Goal: Task Accomplishment & Management: Use online tool/utility

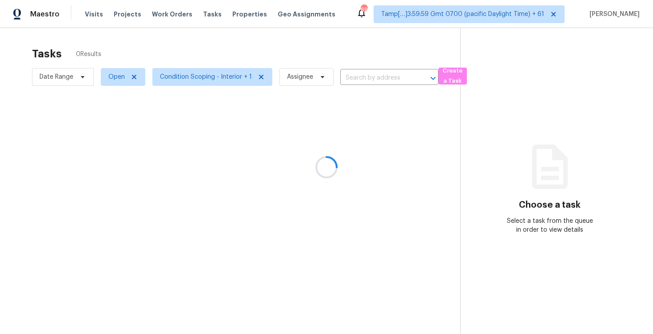
click at [233, 56] on div at bounding box center [326, 167] width 653 height 334
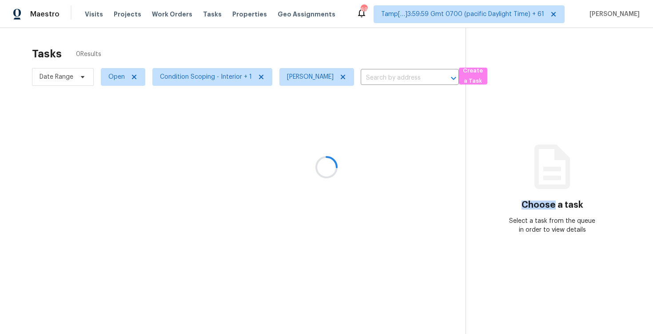
click at [521, 216] on div at bounding box center [326, 167] width 653 height 334
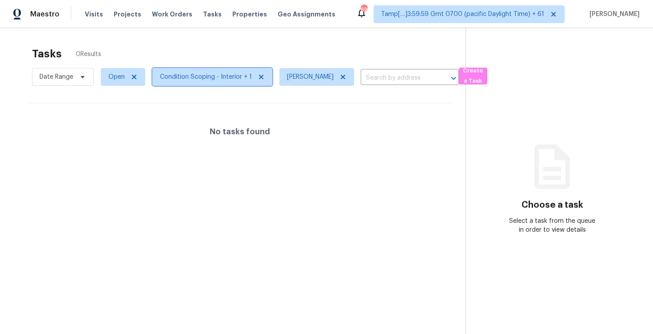
click at [225, 76] on span "Condition Scoping - Interior + 1" at bounding box center [206, 76] width 92 height 9
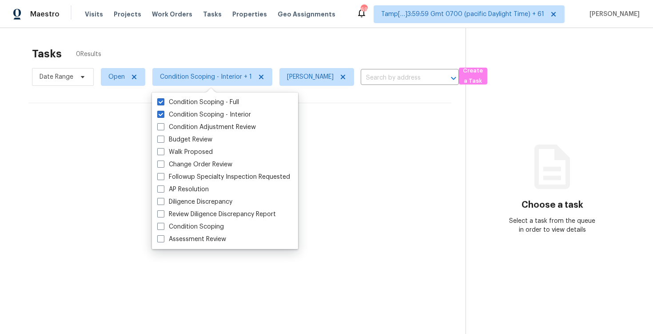
click at [218, 45] on div "Tasks 0 Results" at bounding box center [249, 53] width 434 height 23
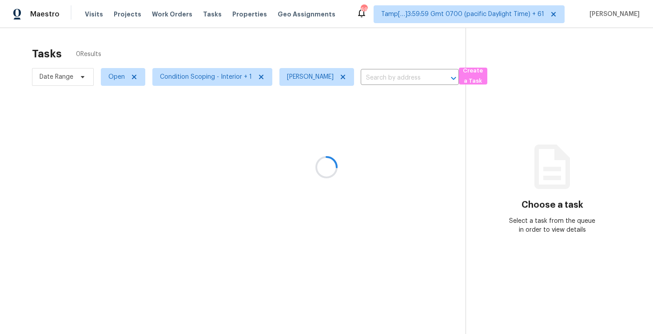
click at [343, 77] on div at bounding box center [326, 167] width 653 height 334
click at [341, 76] on div at bounding box center [326, 167] width 653 height 334
click at [341, 75] on div at bounding box center [326, 167] width 653 height 334
click at [341, 75] on icon at bounding box center [342, 76] width 7 height 7
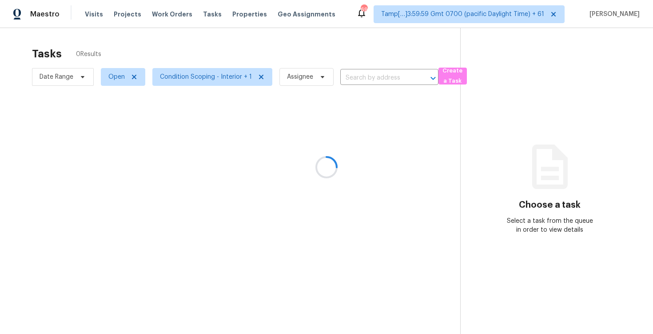
click at [329, 52] on div at bounding box center [326, 167] width 653 height 334
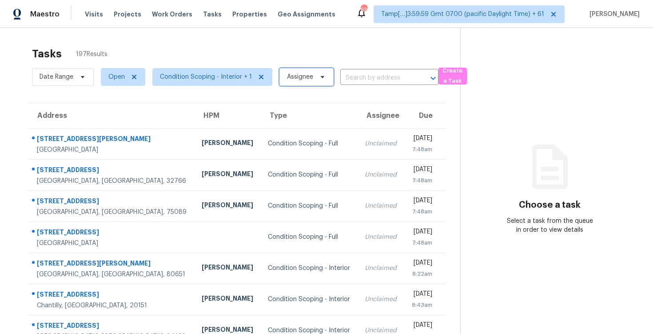
click at [307, 69] on span "Assignee" at bounding box center [306, 77] width 54 height 18
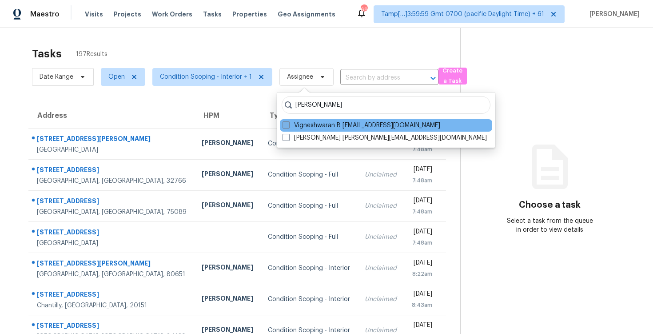
type input "[PERSON_NAME]"
click at [318, 126] on label "Vigneshwaran B [EMAIL_ADDRESS][DOMAIN_NAME]" at bounding box center [362, 125] width 158 height 9
click at [288, 126] on input "Vigneshwaran B [EMAIL_ADDRESS][DOMAIN_NAME]" at bounding box center [286, 124] width 6 height 6
checkbox input "true"
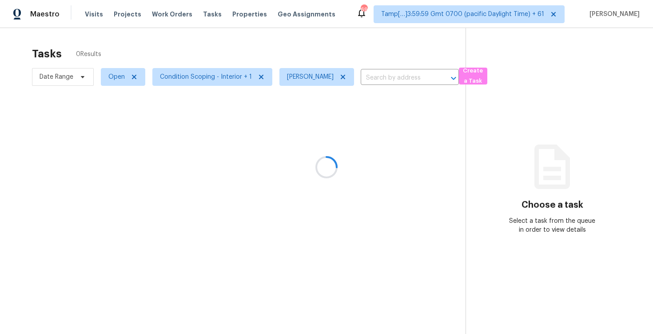
click at [293, 36] on div "Tasks 0 Results Date Range Open Condition Scoping - Interior + 1 [PERSON_NAME] …" at bounding box center [326, 195] width 653 height 334
click at [228, 74] on span "Condition Scoping - Interior + 1" at bounding box center [206, 76] width 92 height 9
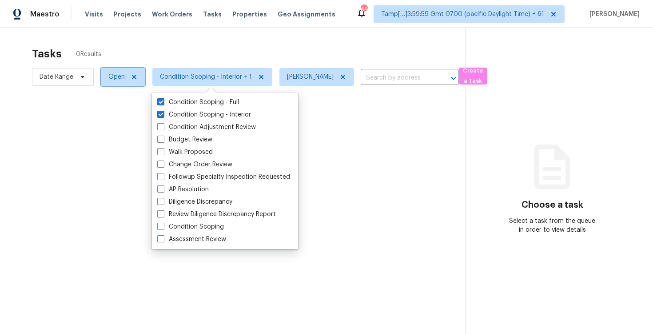
click at [117, 69] on span "Open" at bounding box center [123, 77] width 44 height 18
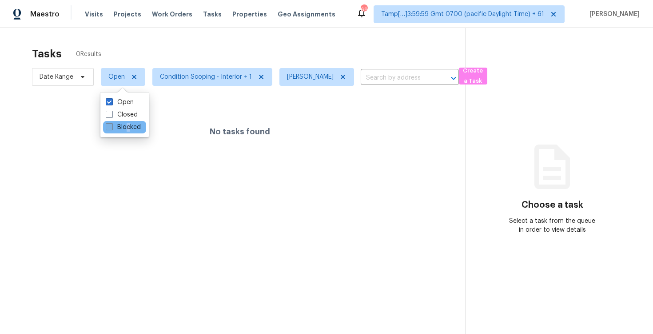
click at [128, 125] on label "Blocked" at bounding box center [123, 127] width 35 height 9
click at [128, 128] on label "Blocked" at bounding box center [123, 127] width 35 height 9
click at [112, 128] on input "Blocked" at bounding box center [109, 126] width 6 height 6
checkbox input "true"
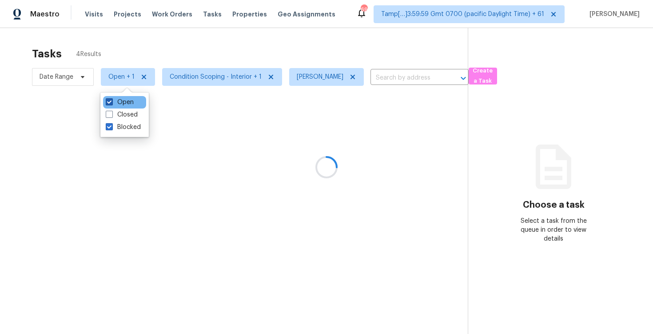
click at [128, 105] on label "Open" at bounding box center [120, 102] width 28 height 9
click at [112, 104] on input "Open" at bounding box center [109, 101] width 6 height 6
checkbox input "false"
click at [168, 35] on div at bounding box center [326, 167] width 653 height 334
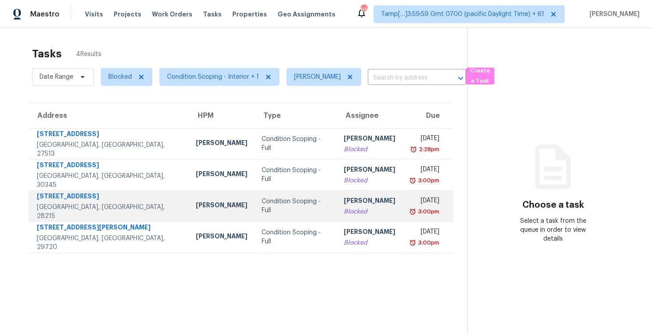
scroll to position [28, 0]
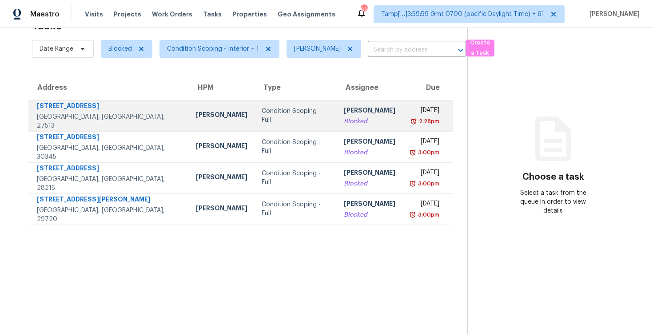
click at [337, 122] on td "[PERSON_NAME] B Blocked" at bounding box center [370, 115] width 66 height 31
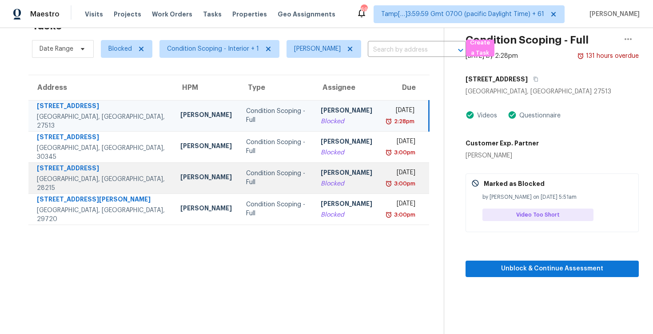
click at [336, 185] on div "Blocked" at bounding box center [347, 183] width 52 height 9
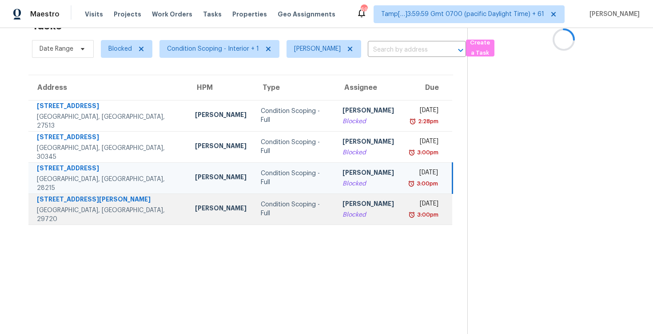
click at [343, 203] on div "[PERSON_NAME]" at bounding box center [369, 204] width 52 height 11
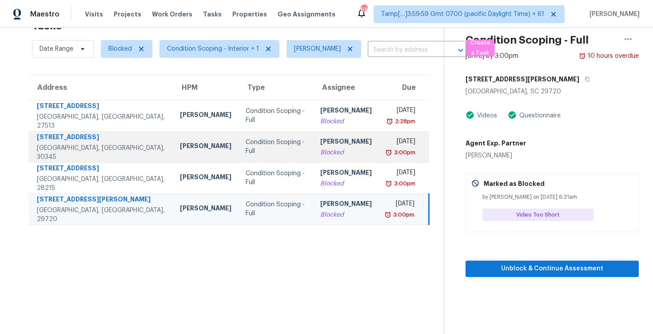
click at [342, 154] on td "[PERSON_NAME] B Blocked" at bounding box center [346, 146] width 66 height 31
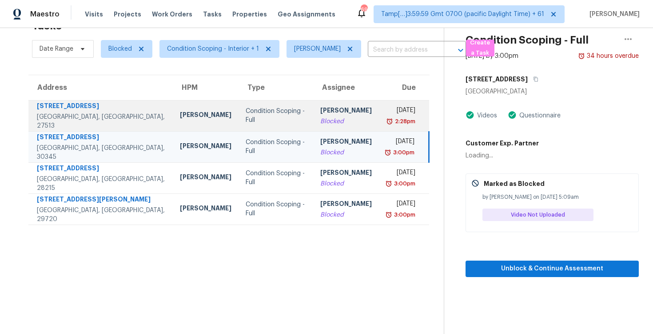
click at [342, 121] on td "[PERSON_NAME] B Blocked" at bounding box center [346, 115] width 66 height 31
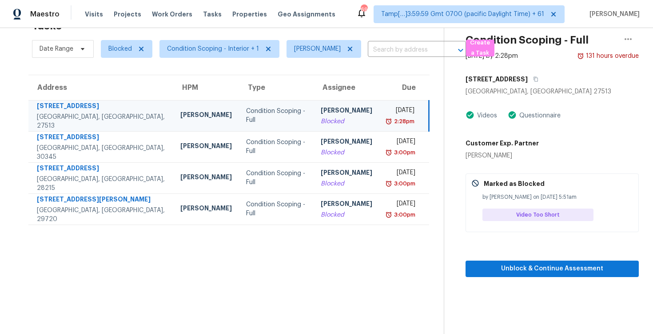
scroll to position [0, 0]
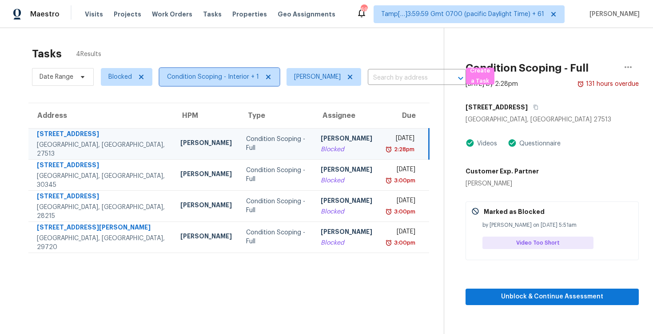
click at [205, 80] on span "Condition Scoping - Interior + 1" at bounding box center [213, 76] width 92 height 9
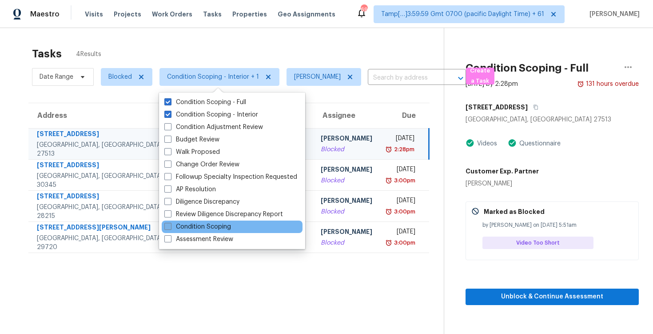
click at [223, 223] on label "Condition Scoping" at bounding box center [197, 226] width 67 height 9
click at [170, 223] on input "Condition Scoping" at bounding box center [167, 225] width 6 height 6
checkbox input "true"
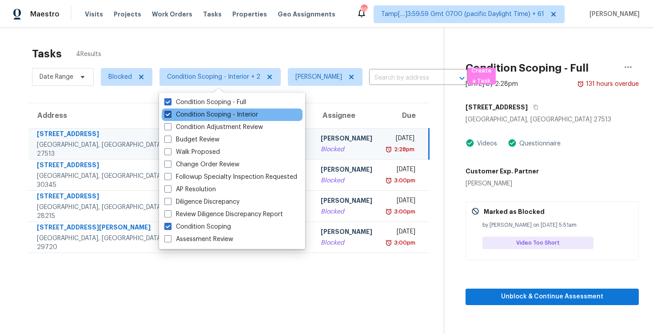
click at [210, 114] on label "Condition Scoping - Interior" at bounding box center [211, 114] width 94 height 9
click at [170, 114] on input "Condition Scoping - Interior" at bounding box center [167, 113] width 6 height 6
checkbox input "false"
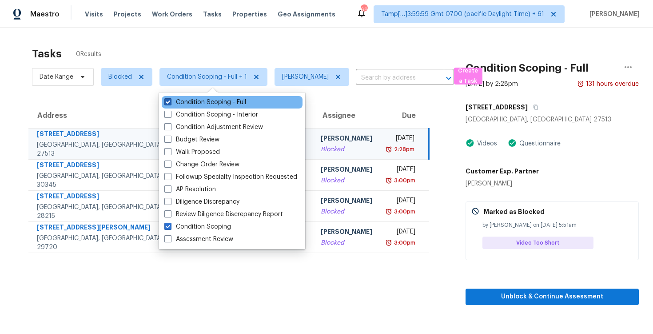
click at [210, 101] on label "Condition Scoping - Full" at bounding box center [205, 102] width 82 height 9
click at [170, 101] on input "Condition Scoping - Full" at bounding box center [167, 101] width 6 height 6
checkbox input "false"
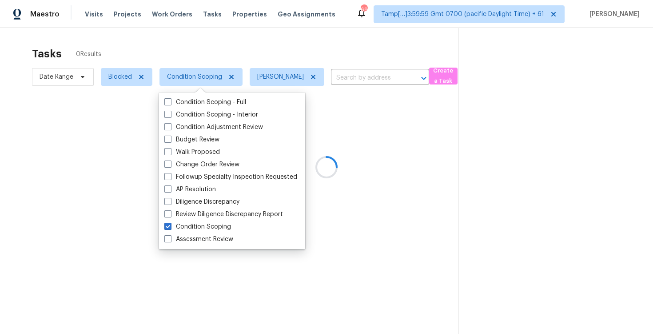
click at [189, 54] on div at bounding box center [326, 167] width 653 height 334
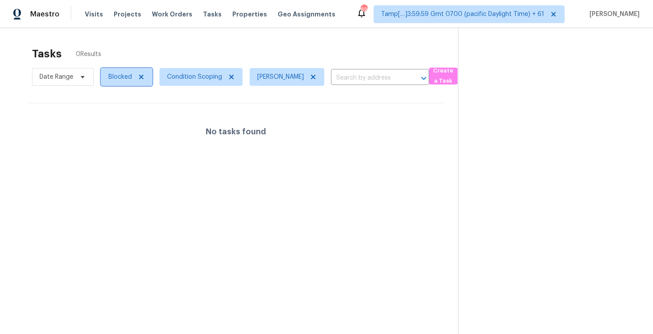
click at [112, 73] on span "Blocked" at bounding box center [120, 76] width 24 height 9
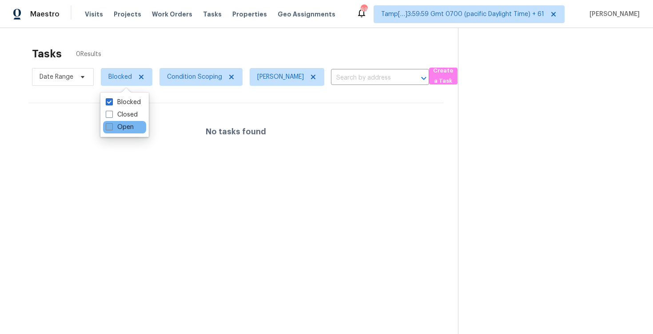
click at [129, 130] on label "Open" at bounding box center [120, 127] width 28 height 9
click at [112, 128] on input "Open" at bounding box center [109, 126] width 6 height 6
checkbox input "true"
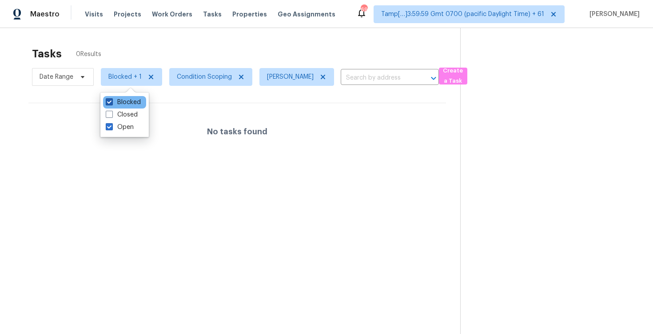
click at [132, 103] on label "Blocked" at bounding box center [123, 102] width 35 height 9
click at [112, 103] on input "Blocked" at bounding box center [109, 101] width 6 height 6
checkbox input "false"
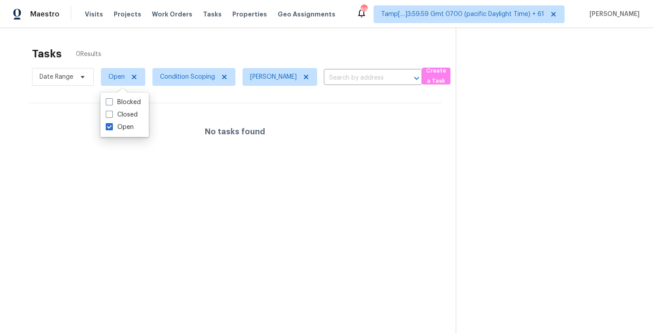
click at [259, 40] on div "Tasks 0 Results Date Range Open Condition Scoping [PERSON_NAME] B ​ Create a Ta…" at bounding box center [326, 195] width 653 height 334
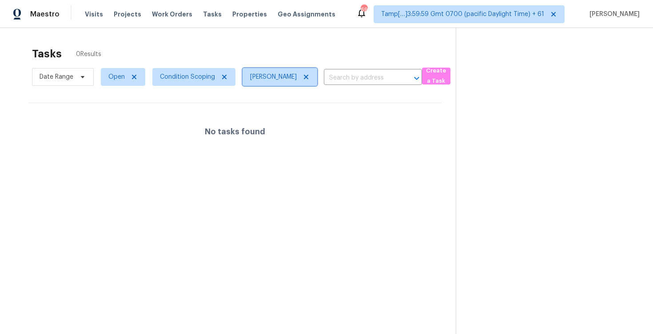
click at [303, 74] on icon at bounding box center [306, 76] width 7 height 7
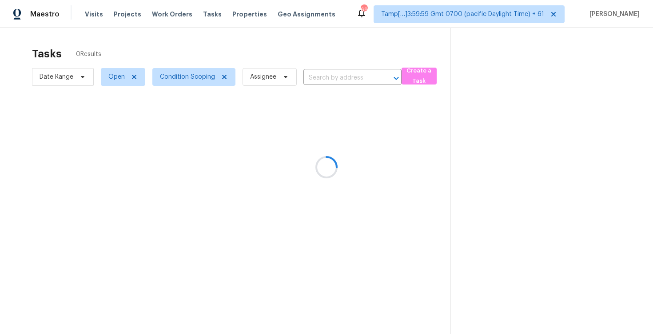
click at [295, 48] on div at bounding box center [326, 167] width 653 height 334
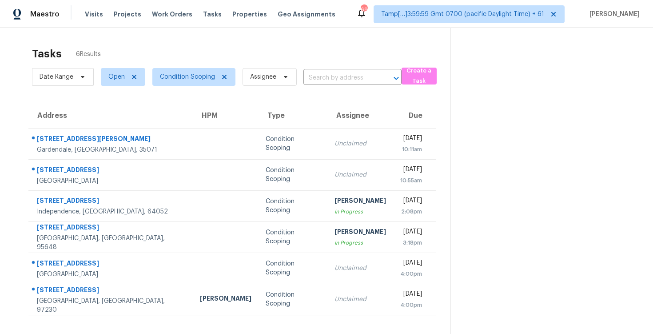
scroll to position [28, 0]
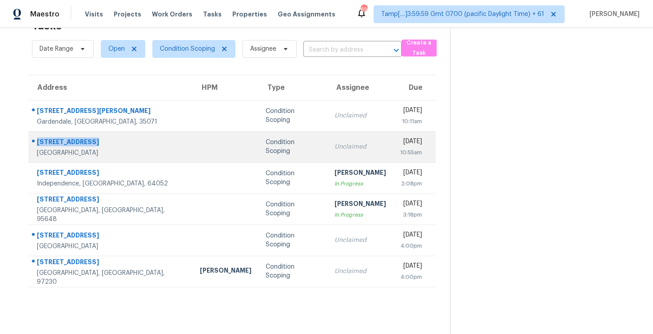
click at [335, 146] on div "Unclaimed" at bounding box center [361, 146] width 52 height 9
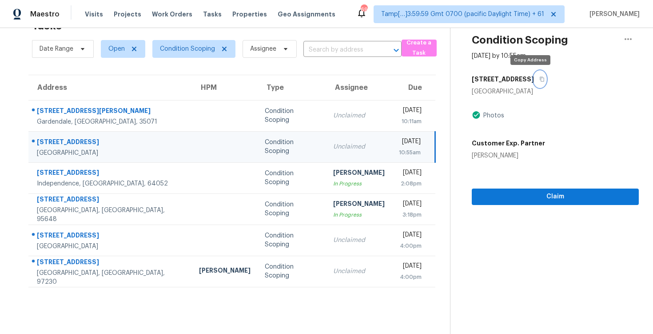
click at [534, 76] on button "button" at bounding box center [540, 79] width 12 height 16
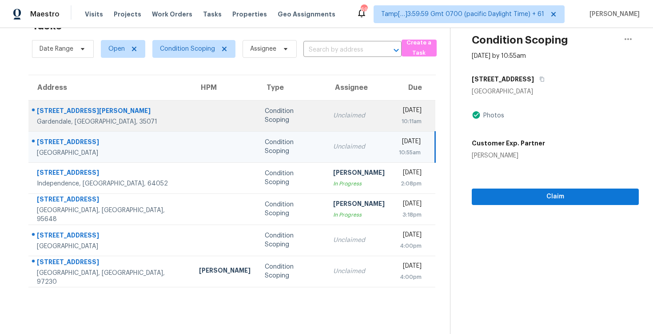
click at [333, 106] on td "Unclaimed" at bounding box center [359, 115] width 66 height 31
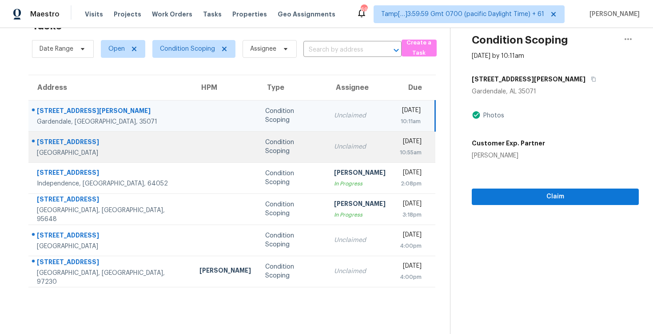
click at [333, 140] on td "Unclaimed" at bounding box center [360, 146] width 66 height 31
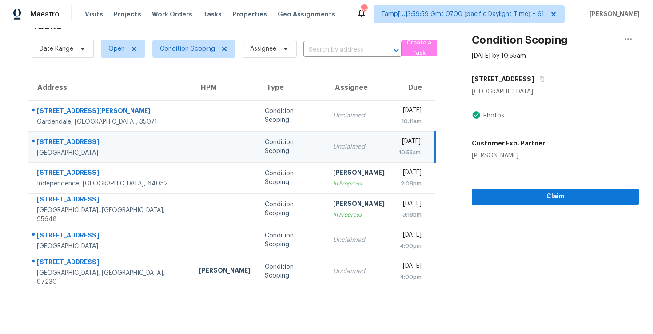
click at [333, 140] on td "Unclaimed" at bounding box center [359, 146] width 66 height 31
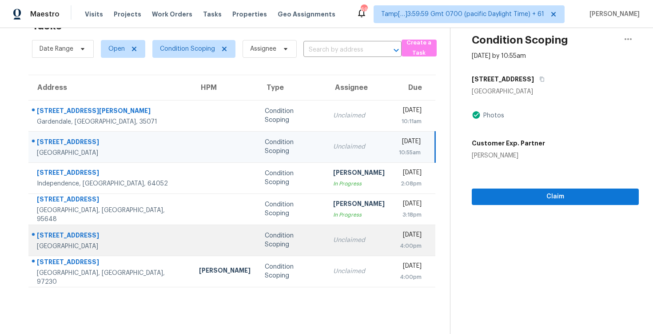
click at [326, 229] on td "Unclaimed" at bounding box center [359, 239] width 66 height 31
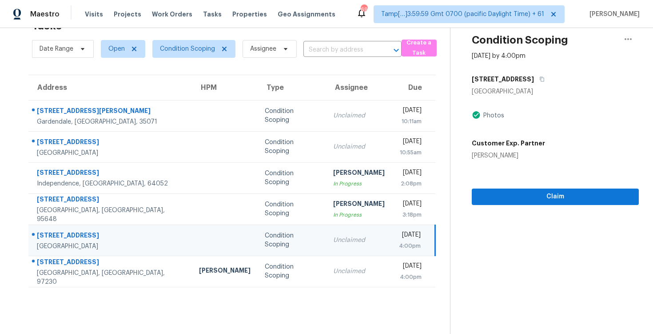
scroll to position [4, 0]
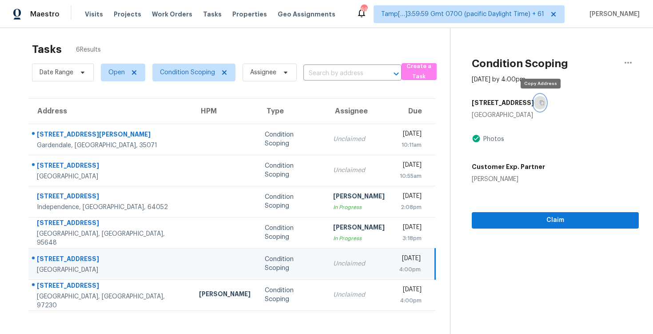
click at [543, 100] on button "button" at bounding box center [540, 103] width 12 height 16
